Goal: Obtain resource: Obtain resource

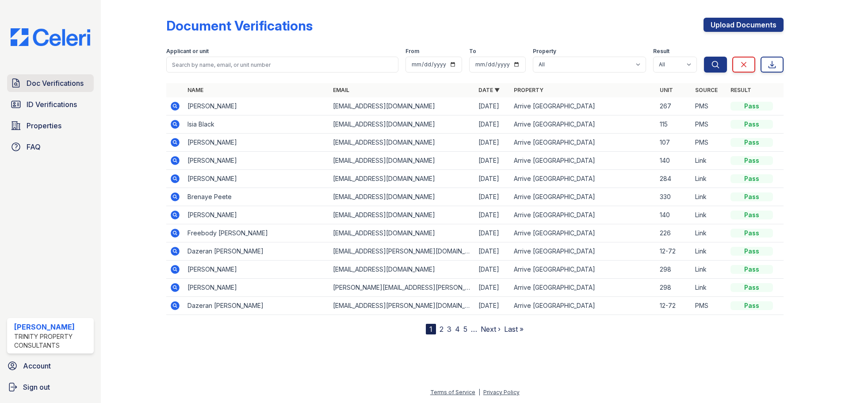
click at [58, 84] on span "Doc Verifications" at bounding box center [55, 83] width 57 height 11
click at [173, 143] on icon at bounding box center [175, 142] width 9 height 9
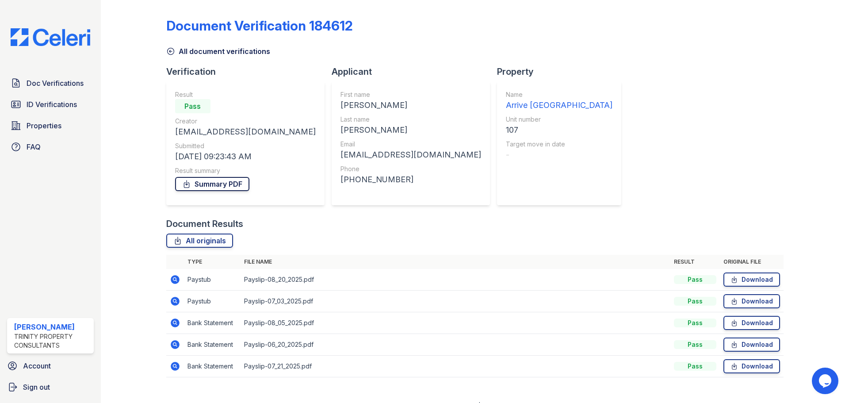
click at [213, 179] on link "Summary PDF" at bounding box center [212, 184] width 74 height 14
click at [53, 107] on span "ID Verifications" at bounding box center [52, 104] width 50 height 11
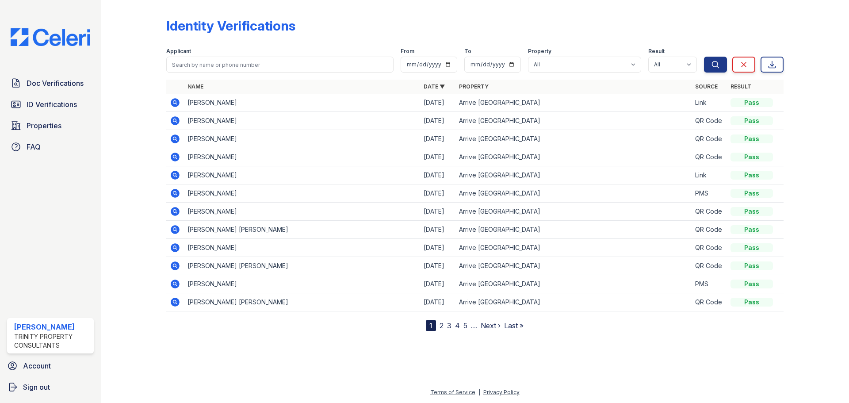
click at [173, 285] on icon at bounding box center [175, 283] width 9 height 9
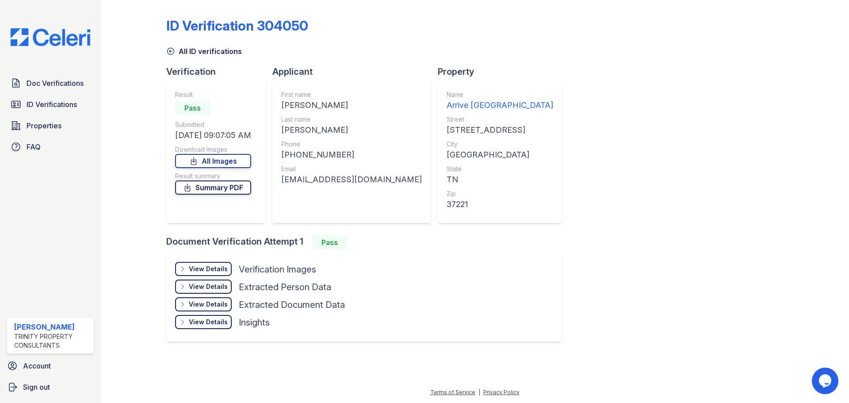
click at [206, 191] on link "Summary PDF" at bounding box center [213, 187] width 76 height 14
click at [198, 158] on icon at bounding box center [193, 161] width 9 height 9
